Goal: Go to known website

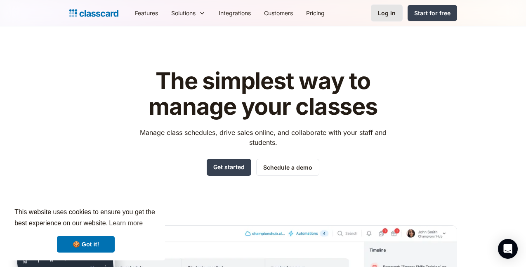
click at [396, 12] on div "Log in" at bounding box center [387, 13] width 18 height 9
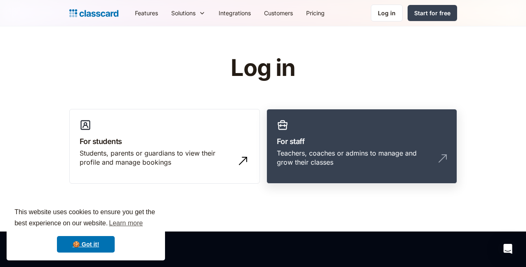
click at [425, 139] on h3 "For staff" at bounding box center [362, 141] width 170 height 11
